Goal: Information Seeking & Learning: Find specific fact

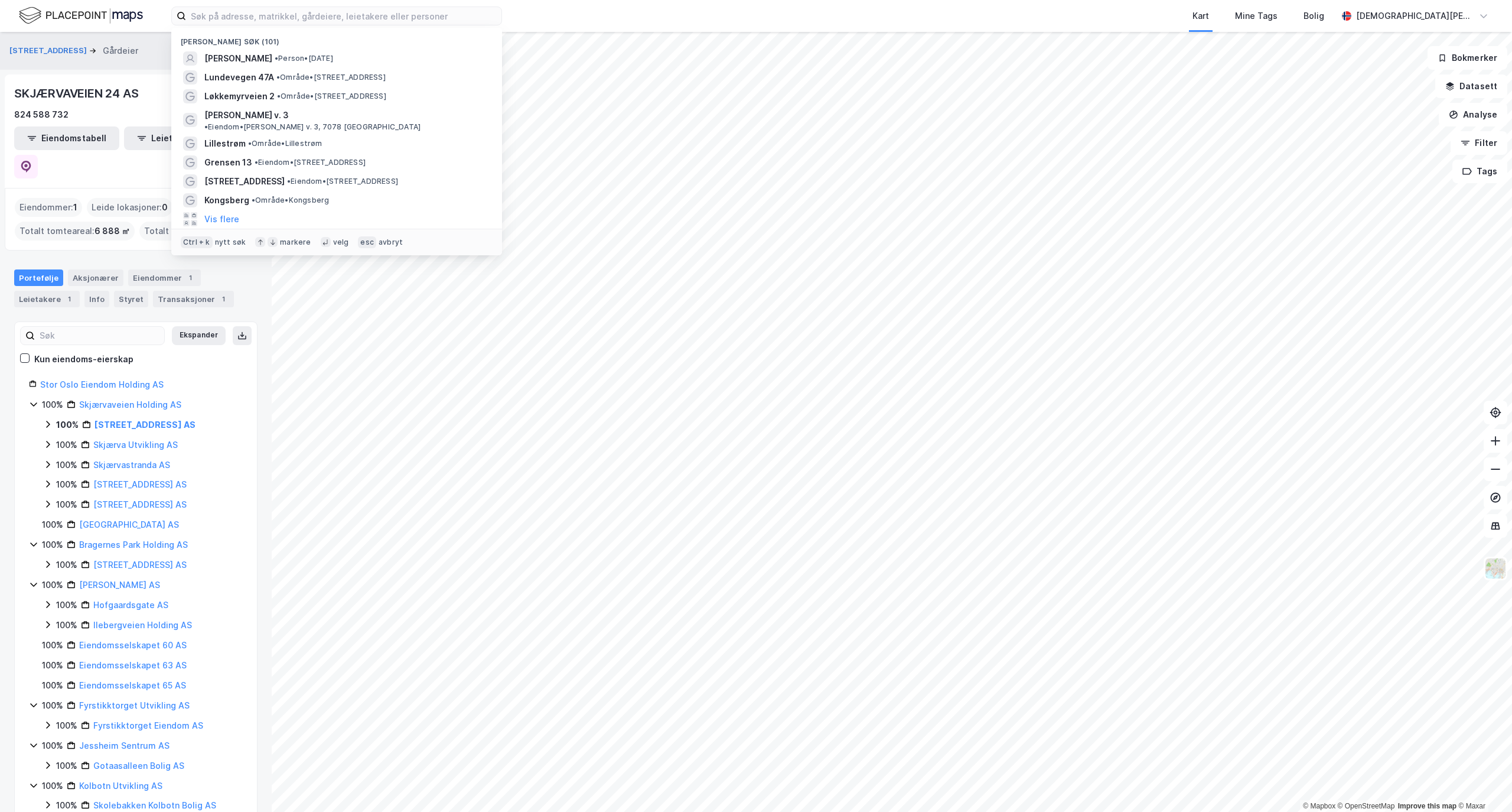
click at [352, 18] on input at bounding box center [343, 15] width 315 height 18
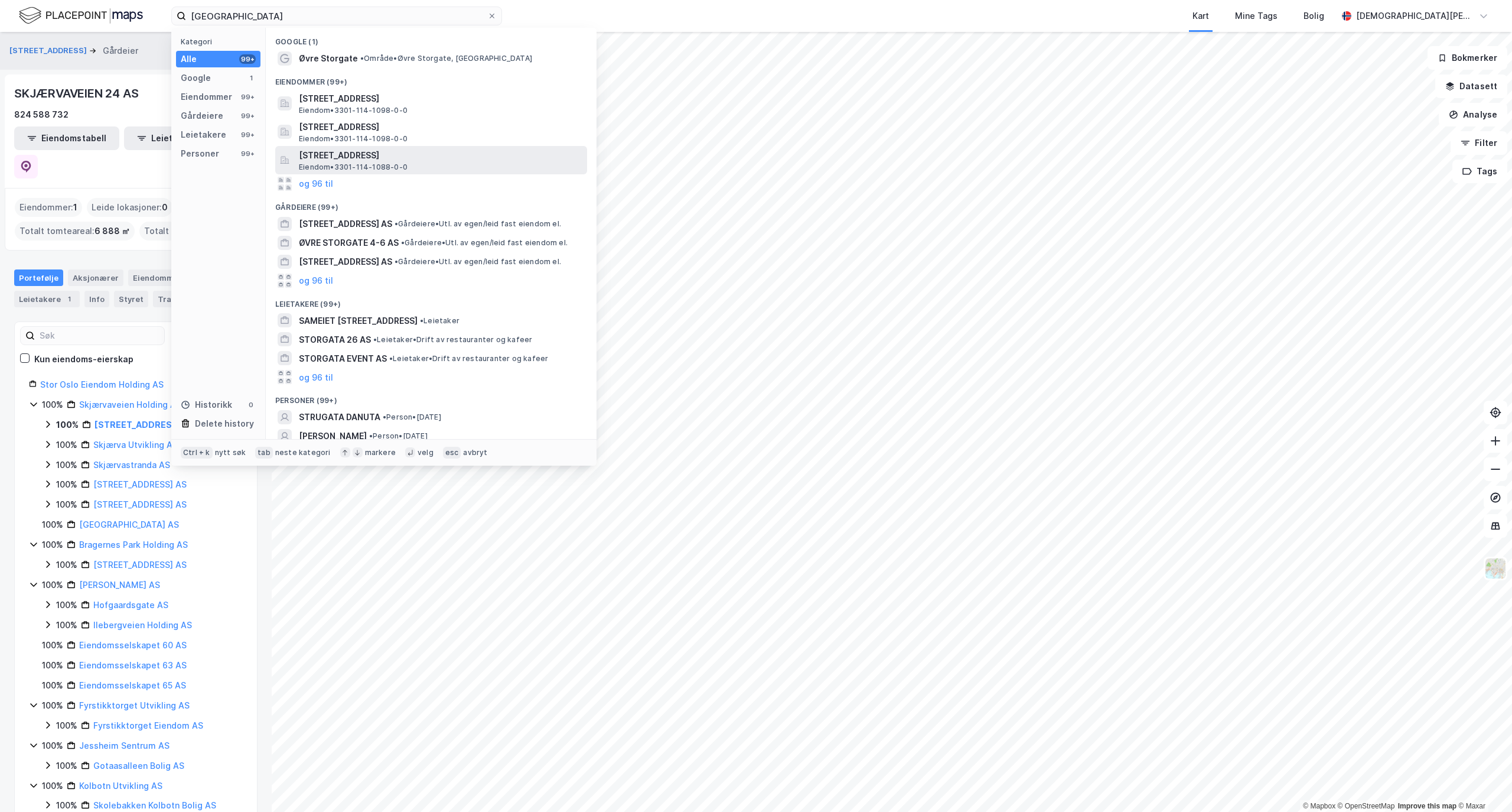
type input "[GEOGRAPHIC_DATA]"
click at [390, 154] on span "[STREET_ADDRESS]" at bounding box center [441, 155] width 284 height 14
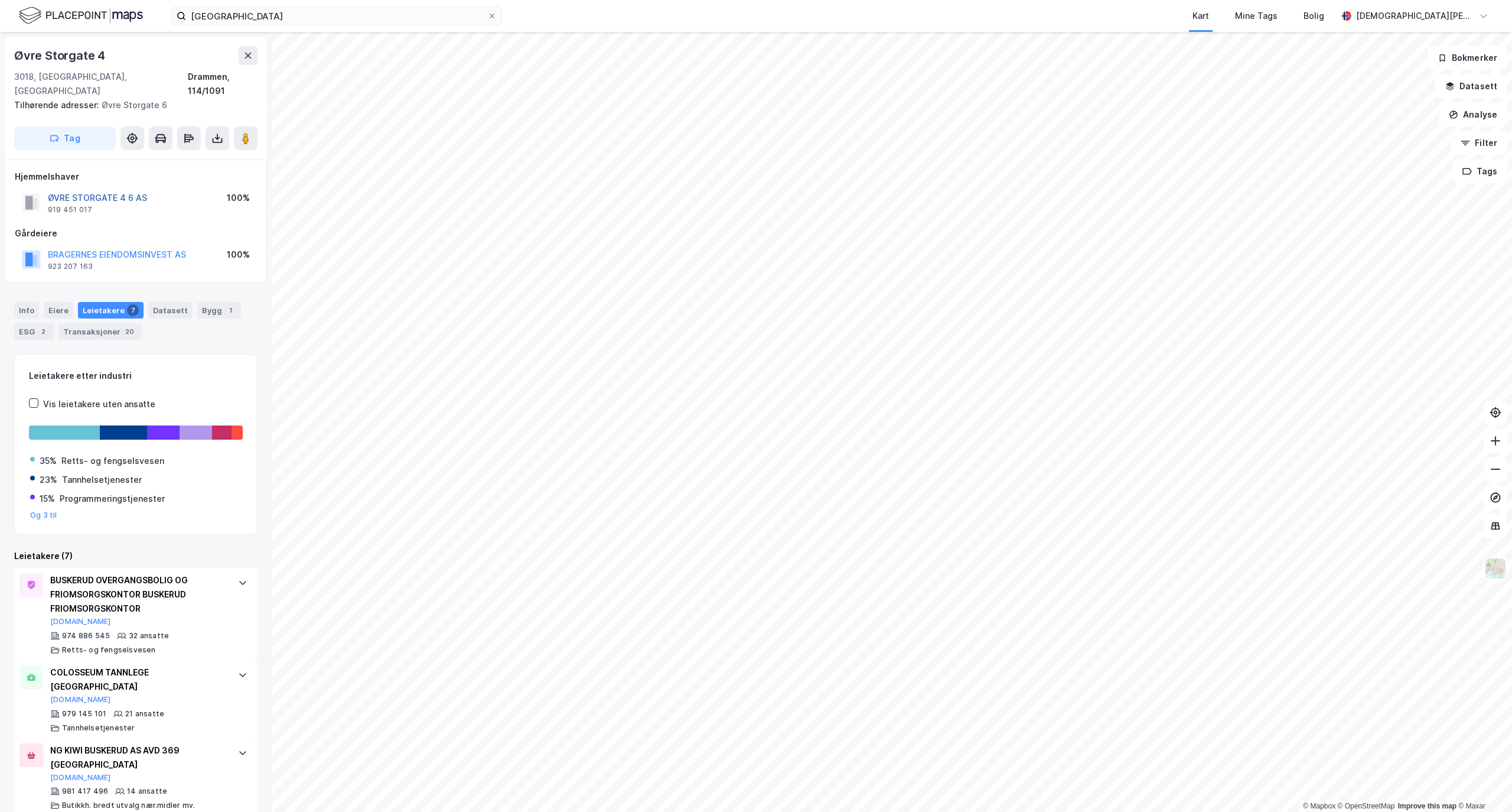
click at [0, 0] on button "ØVRE STORGATE 4 6 AS" at bounding box center [0, 0] width 0 height 0
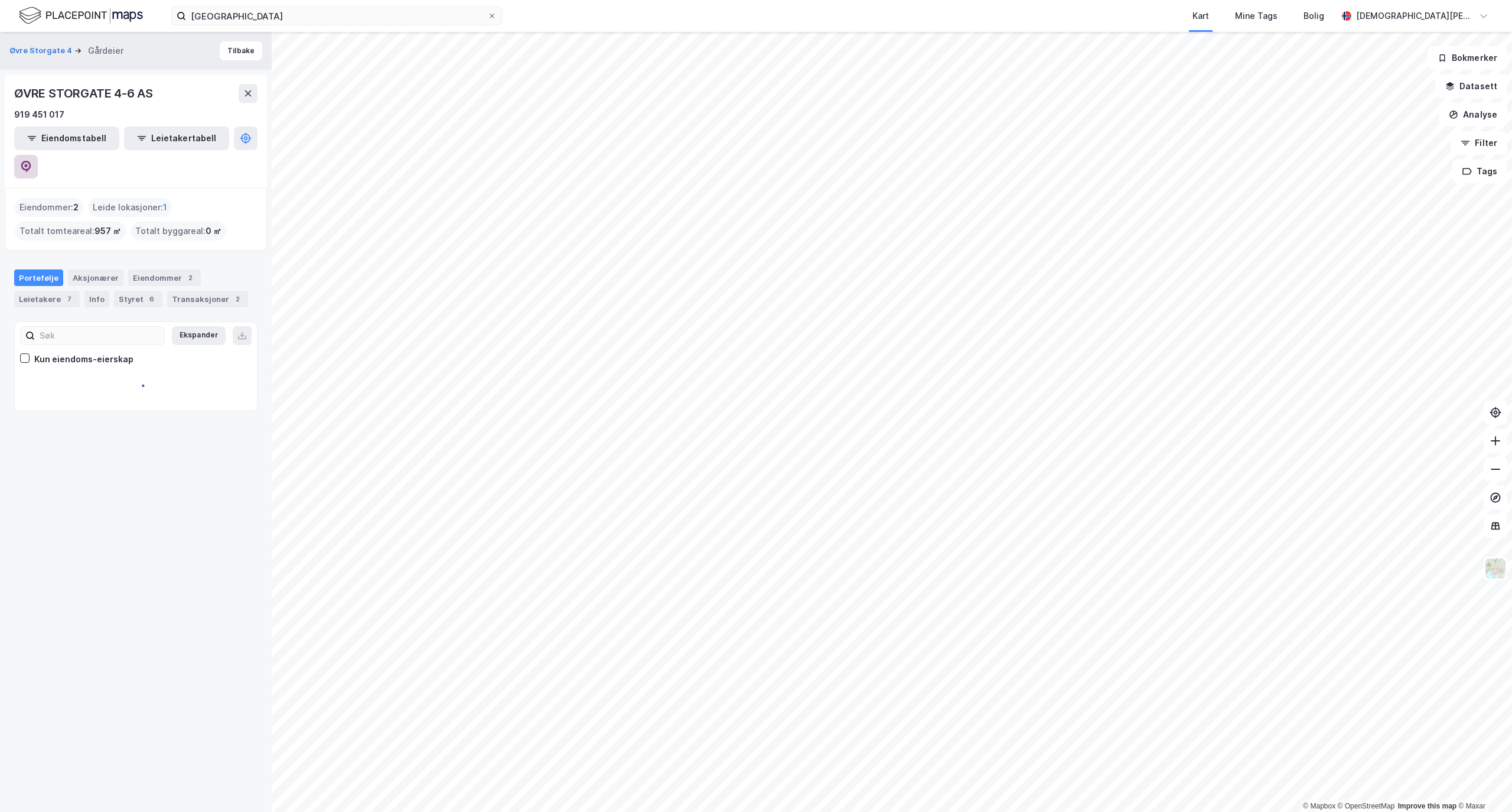
click at [31, 161] on icon at bounding box center [26, 166] width 10 height 11
